Goal: Check status: Check status

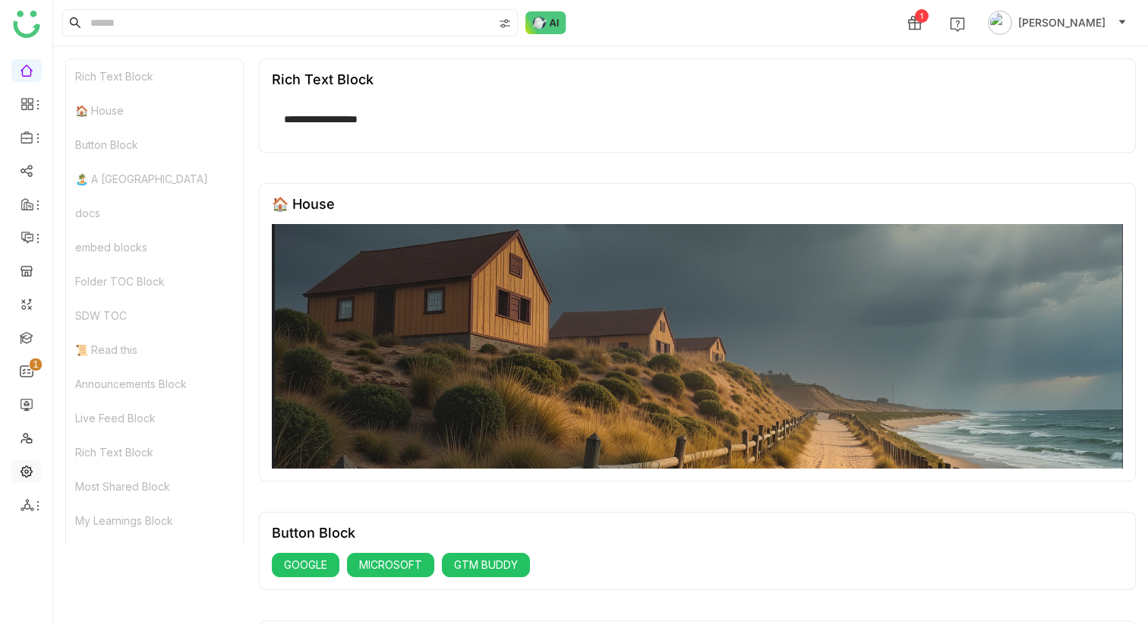
click at [29, 472] on link at bounding box center [27, 470] width 14 height 13
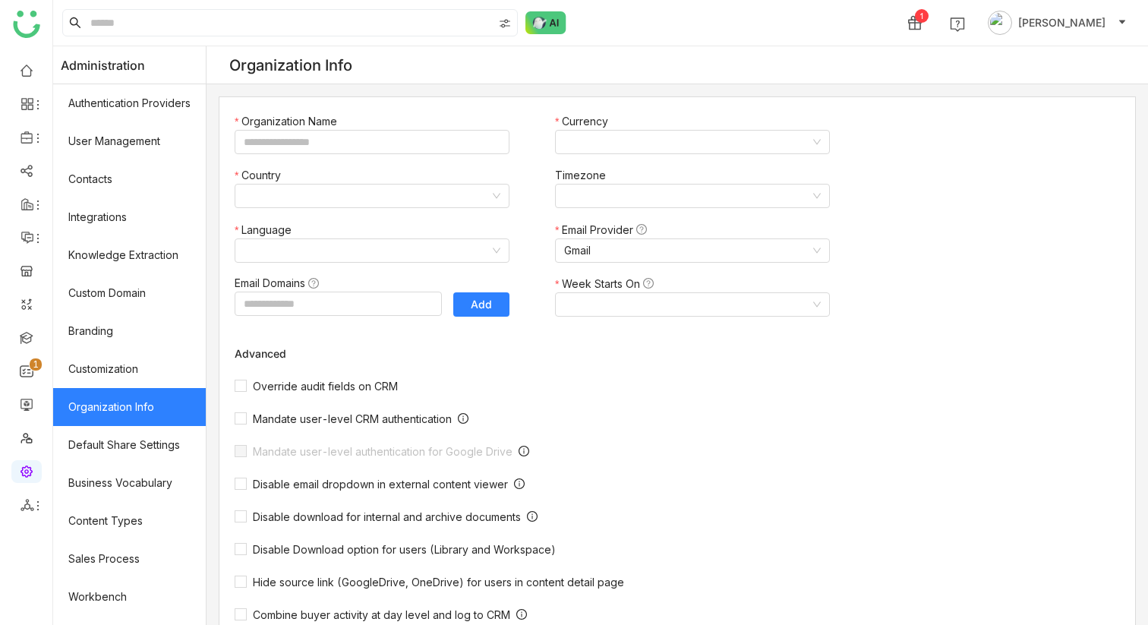
type input "*******"
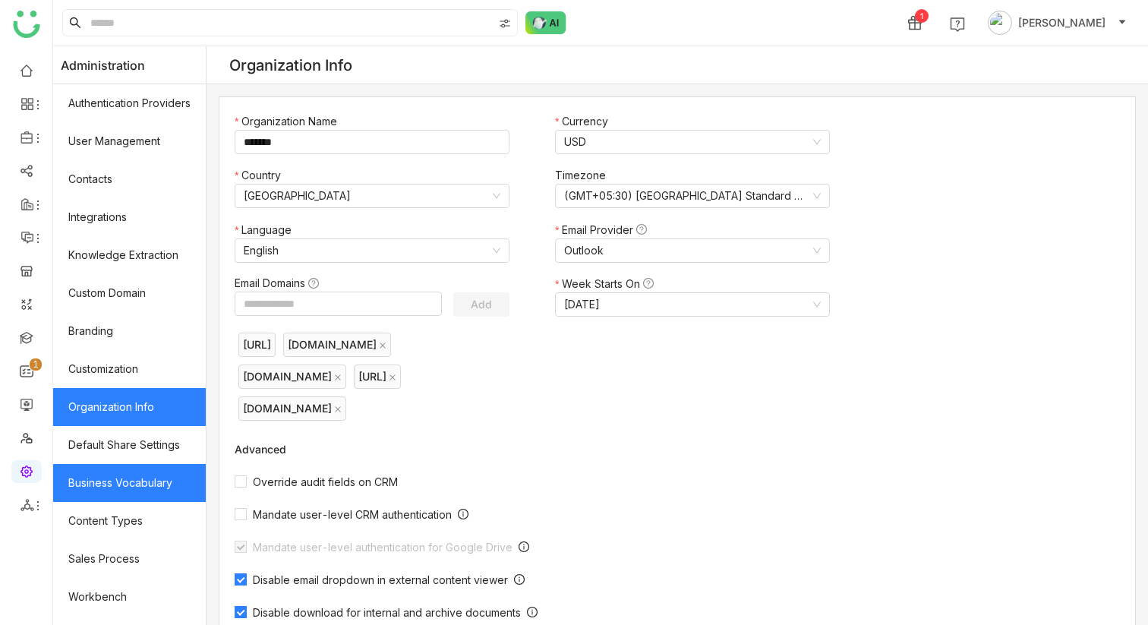
click at [160, 493] on link "Business Vocabulary" at bounding box center [129, 483] width 153 height 38
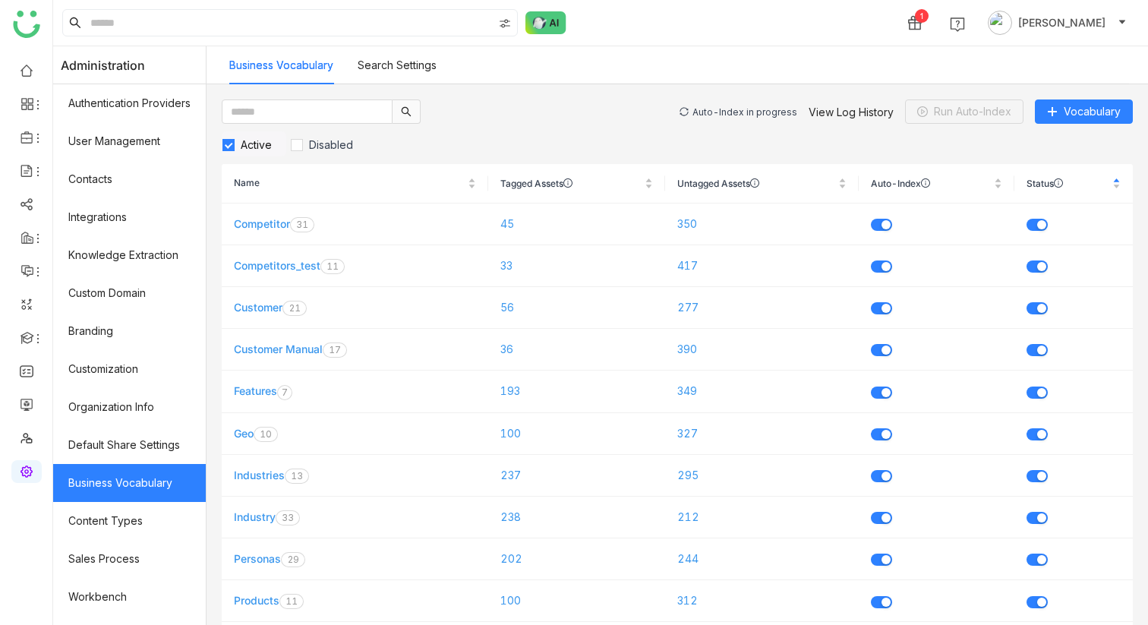
click at [749, 112] on div "Auto-Index in progress" at bounding box center [744, 111] width 105 height 11
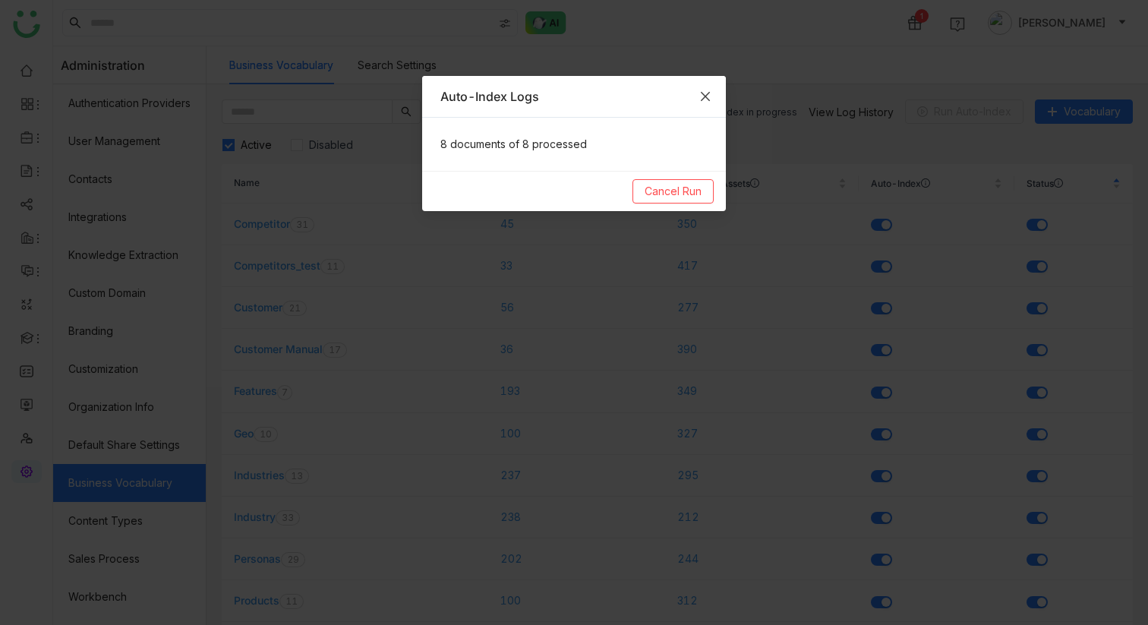
click at [714, 96] on span "Close" at bounding box center [705, 96] width 41 height 41
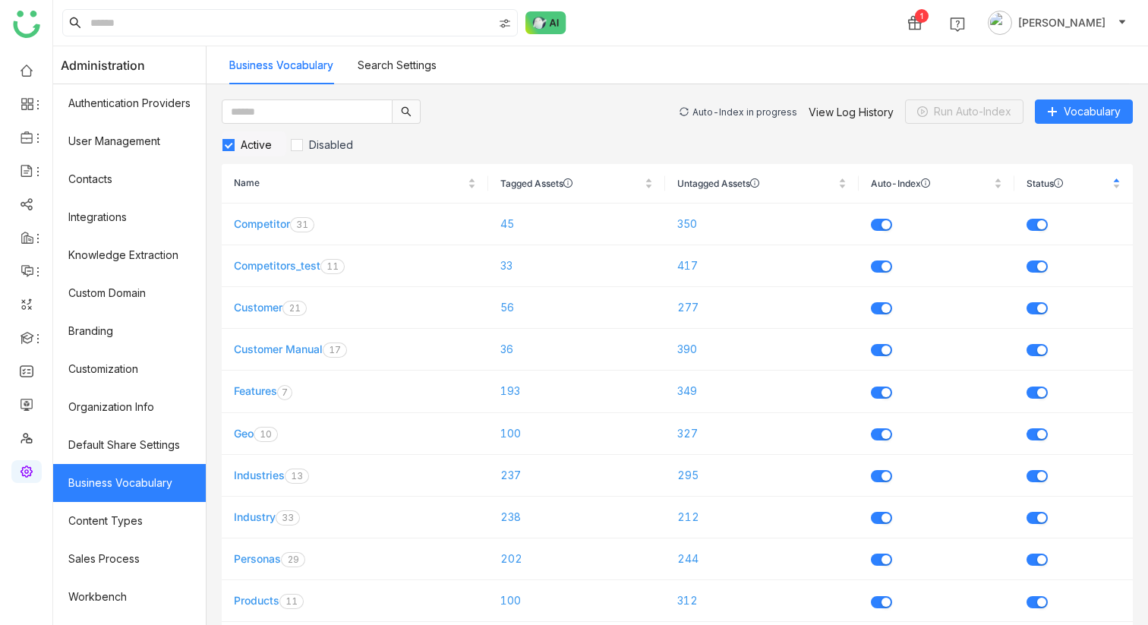
click at [728, 106] on div "Auto-Index in progress" at bounding box center [744, 111] width 105 height 11
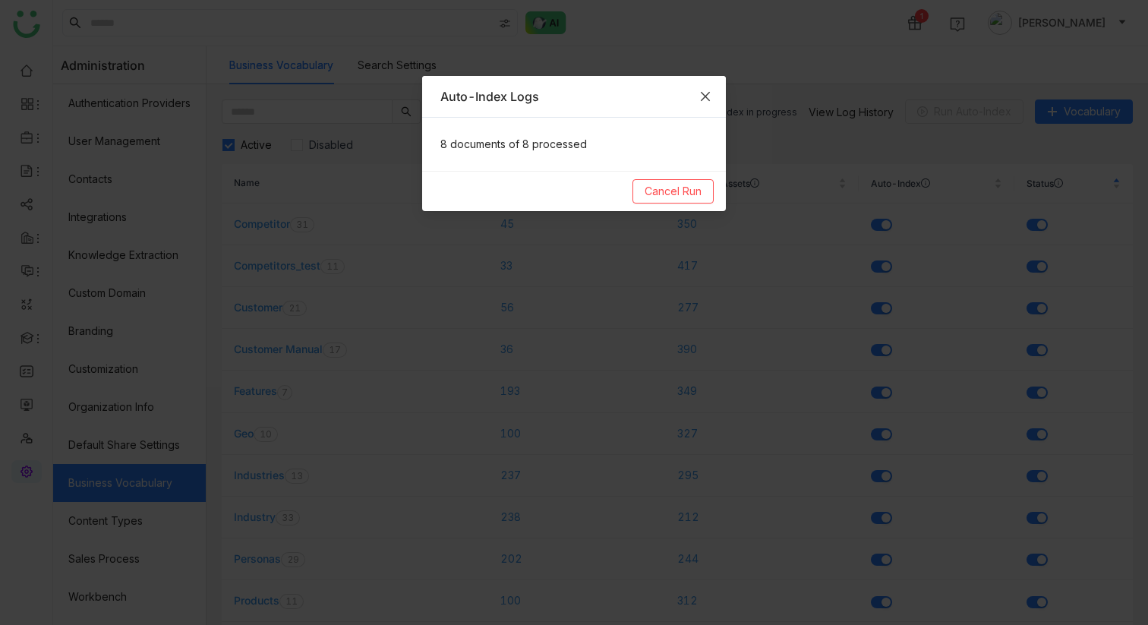
click at [706, 98] on icon "Close" at bounding box center [705, 96] width 12 height 12
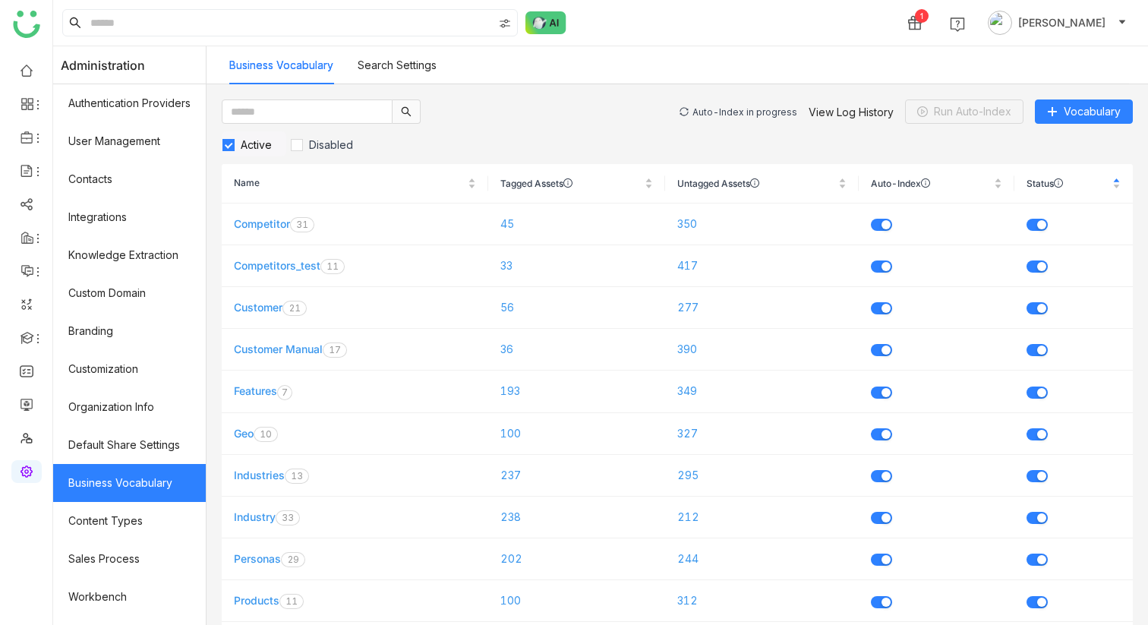
click at [718, 113] on div "Auto-Index in progress" at bounding box center [744, 111] width 105 height 11
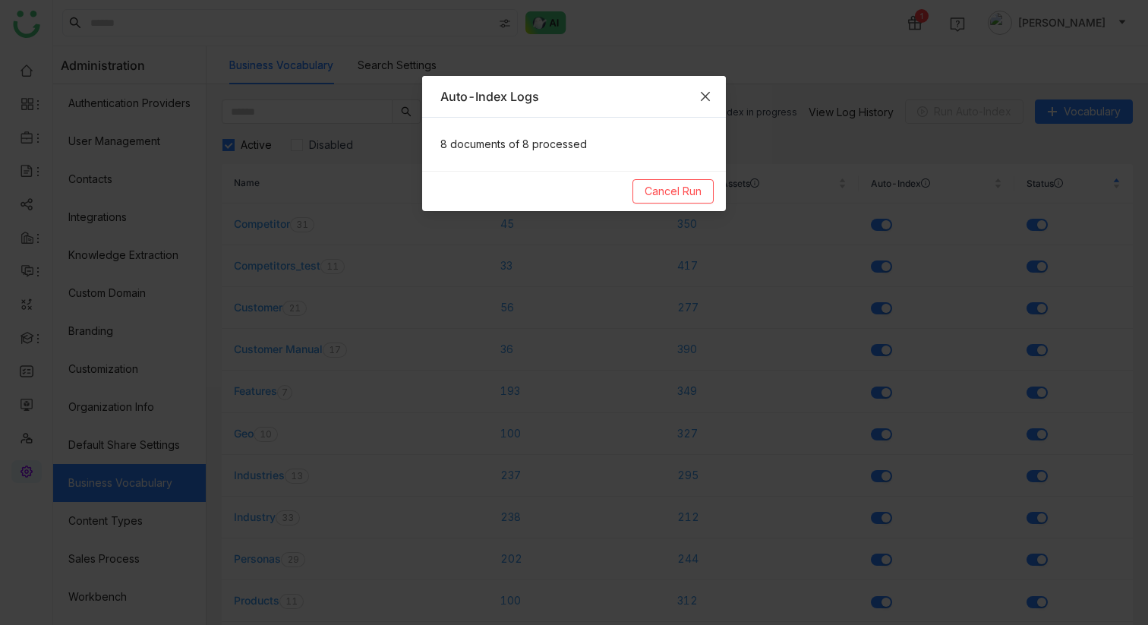
click at [708, 102] on span "Close" at bounding box center [705, 96] width 41 height 41
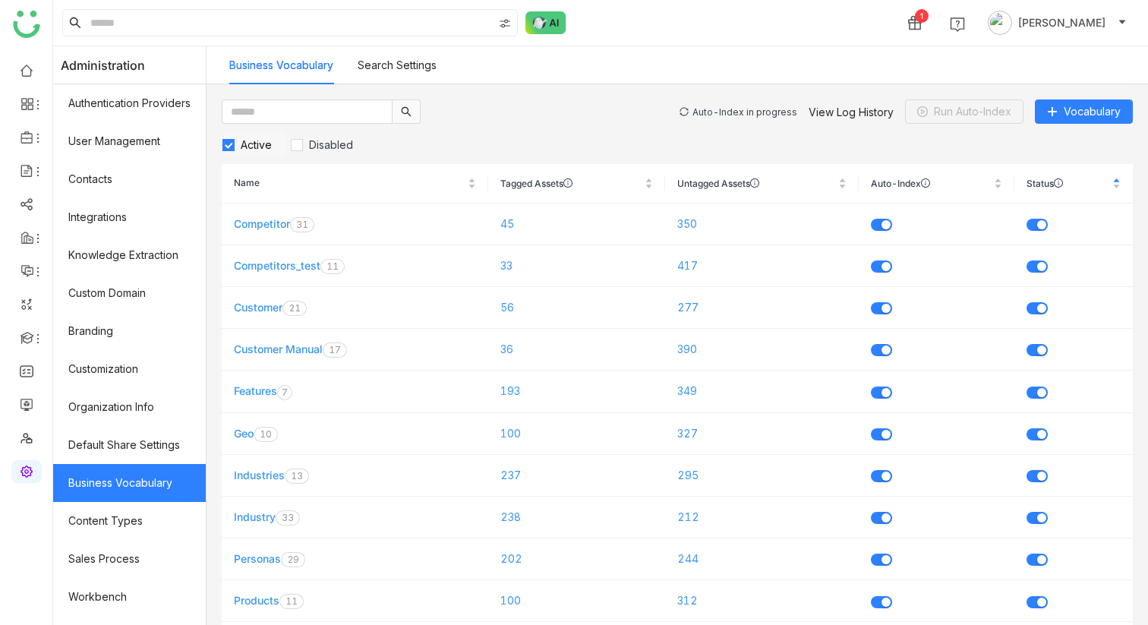
click at [751, 110] on div "Auto-Index in progress" at bounding box center [744, 111] width 105 height 11
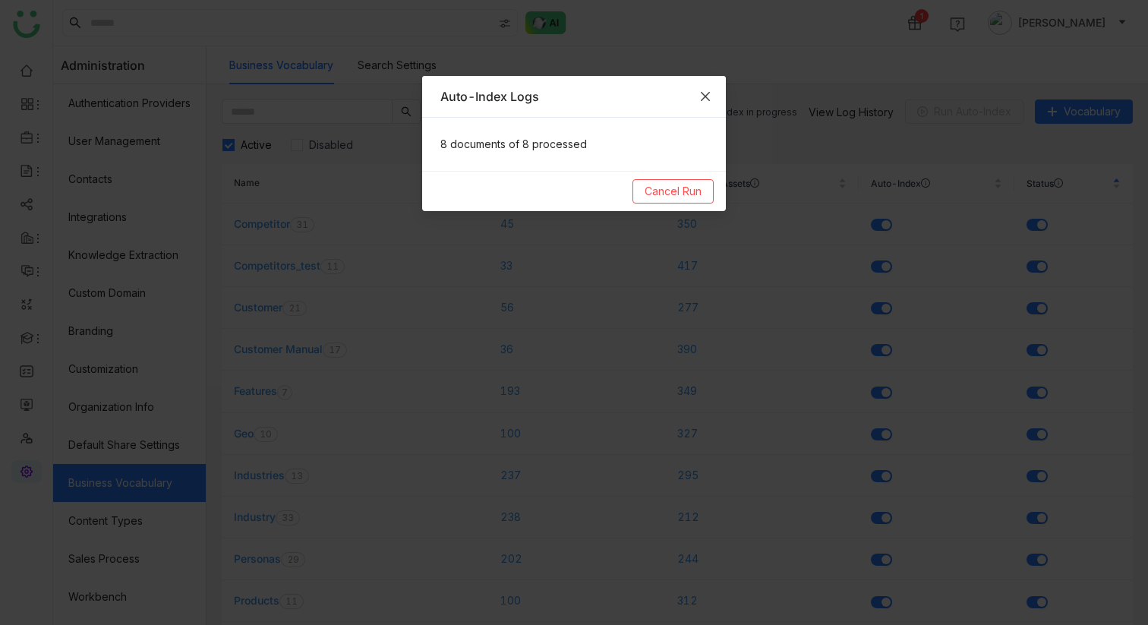
click at [703, 96] on icon "Close" at bounding box center [705, 96] width 12 height 12
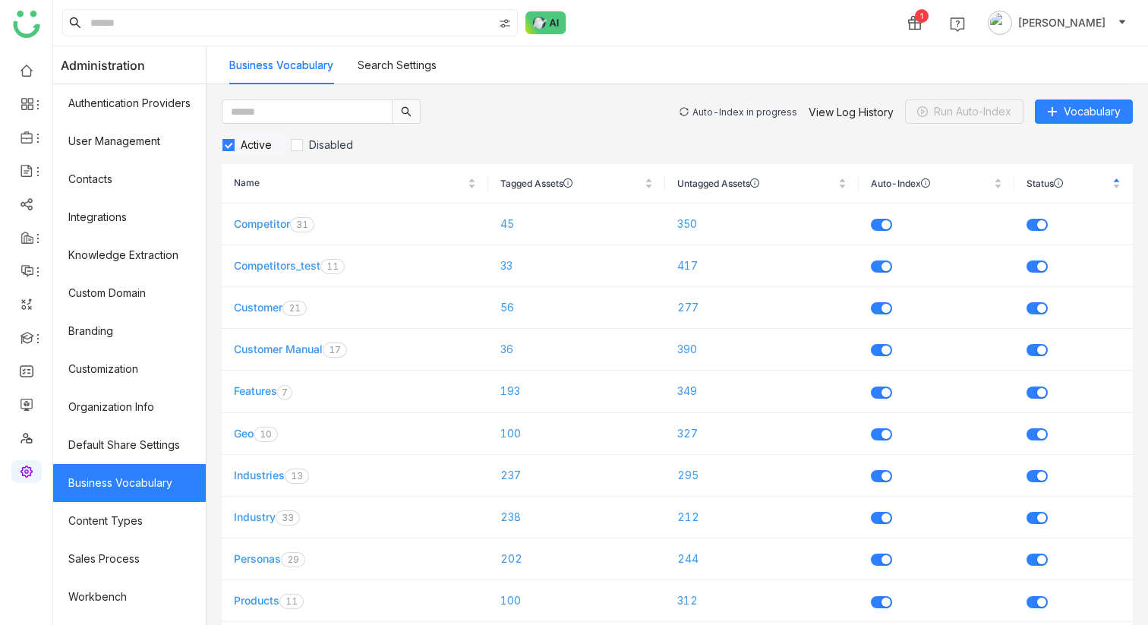
click at [757, 120] on div "Auto-Index in progress View Log History Run Auto-Index Vocabulary" at bounding box center [906, 111] width 453 height 24
click at [757, 112] on div "Auto-Index in progress" at bounding box center [744, 111] width 105 height 11
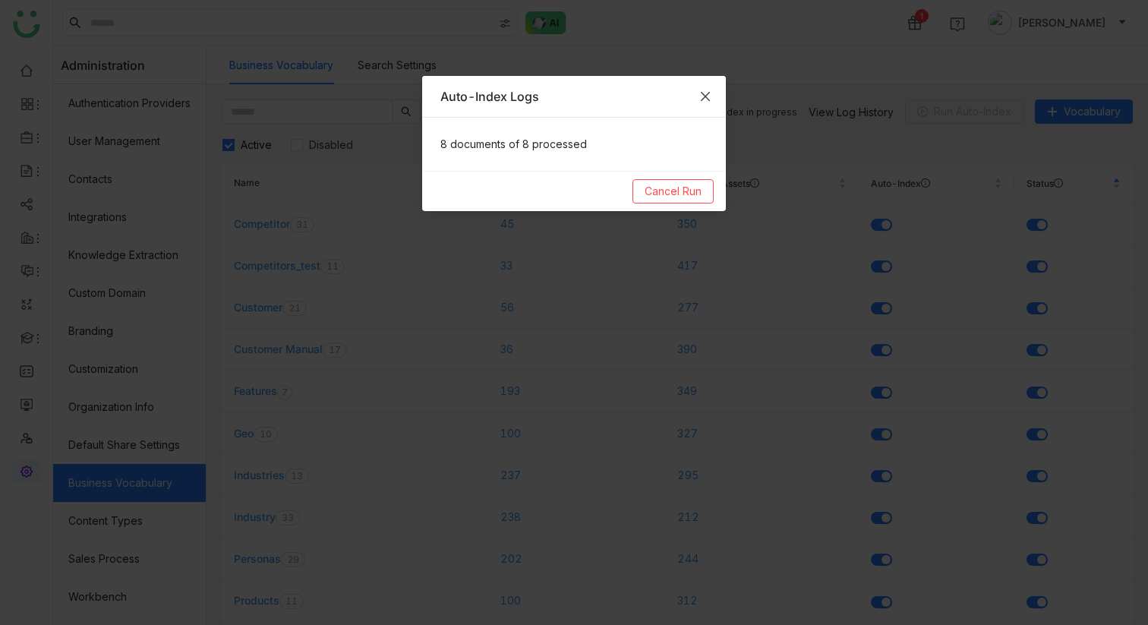
click at [712, 96] on span "Close" at bounding box center [705, 96] width 41 height 41
